Goal: Find specific page/section: Find specific page/section

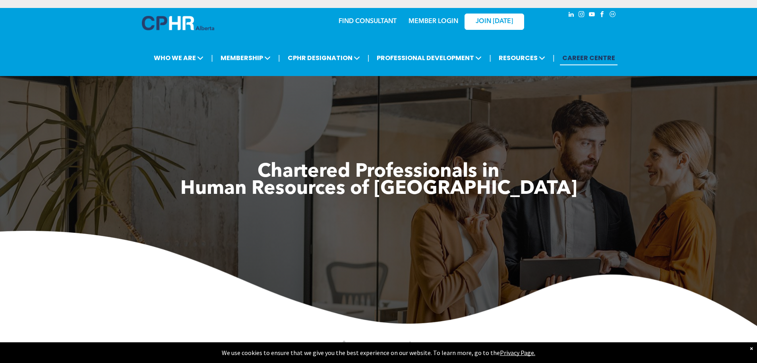
click at [431, 20] on link "MEMBER LOGIN" at bounding box center [434, 21] width 50 height 6
click at [426, 19] on link "MEMBER LOGIN" at bounding box center [434, 21] width 50 height 6
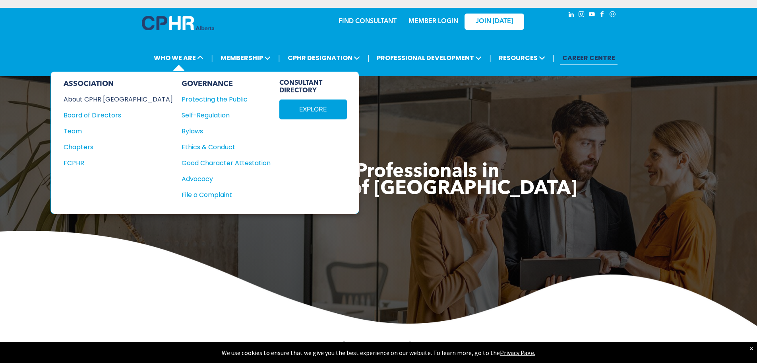
click at [106, 99] on div "About CPHR [GEOGRAPHIC_DATA]" at bounding box center [113, 99] width 99 height 10
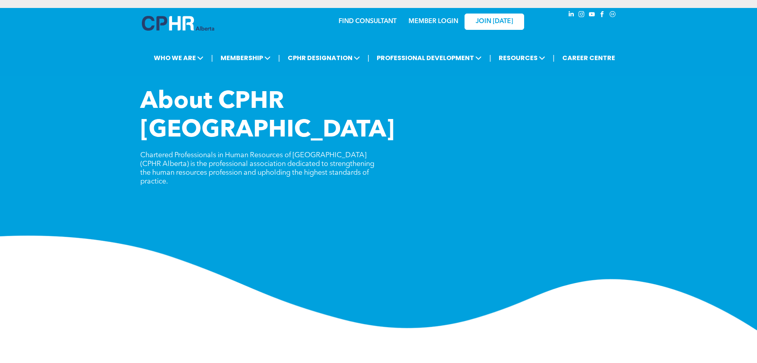
click at [440, 20] on link "MEMBER LOGIN" at bounding box center [434, 21] width 50 height 6
click at [425, 18] on link "MEMBER LOGIN" at bounding box center [434, 21] width 50 height 6
